Goal: Information Seeking & Learning: Understand process/instructions

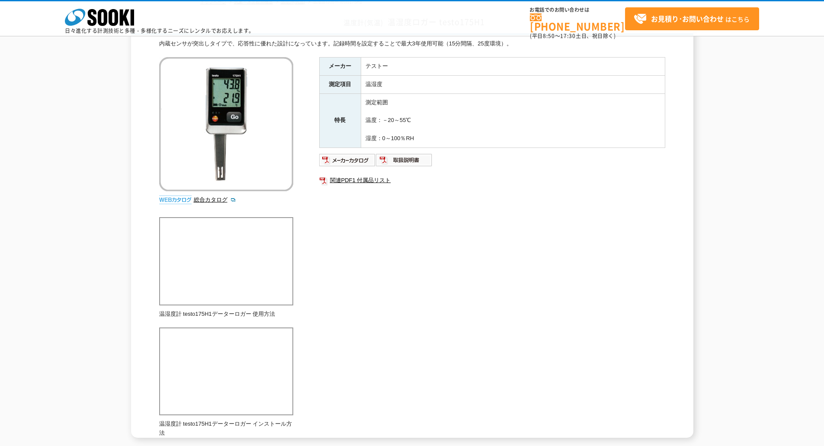
scroll to position [48, 0]
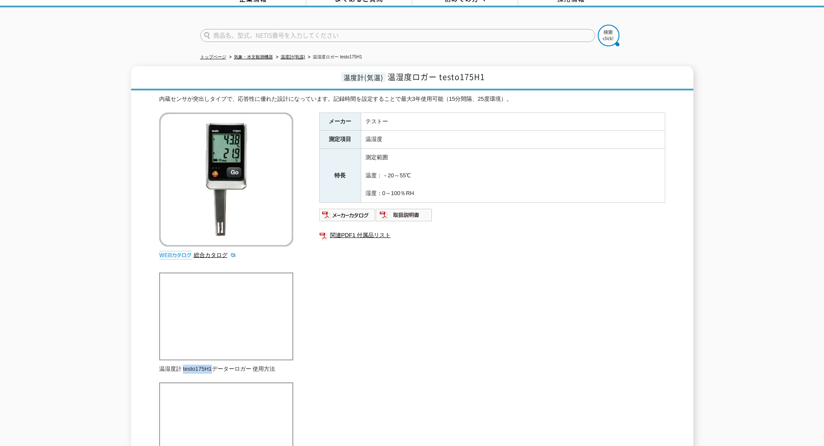
drag, startPoint x: 185, startPoint y: 363, endPoint x: 214, endPoint y: 365, distance: 28.6
click at [214, 365] on p "温湿度計 testo175H1データーロガー 使用方法" at bounding box center [226, 369] width 134 height 9
copy p "testo175H1"
